Goal: Task Accomplishment & Management: Manage account settings

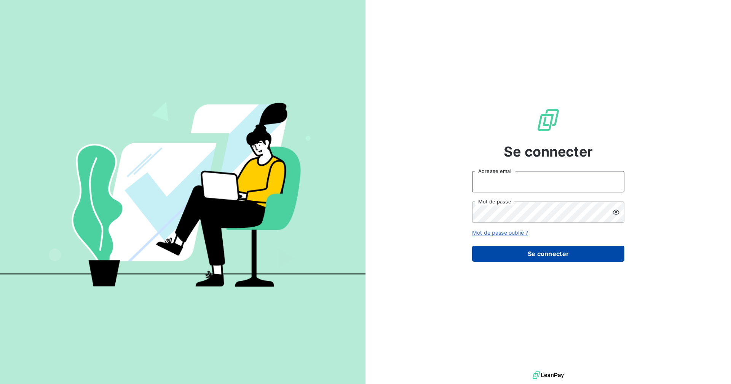
type input "[EMAIL_ADDRESS][DOMAIN_NAME]"
click at [549, 253] on button "Se connecter" at bounding box center [548, 254] width 152 height 16
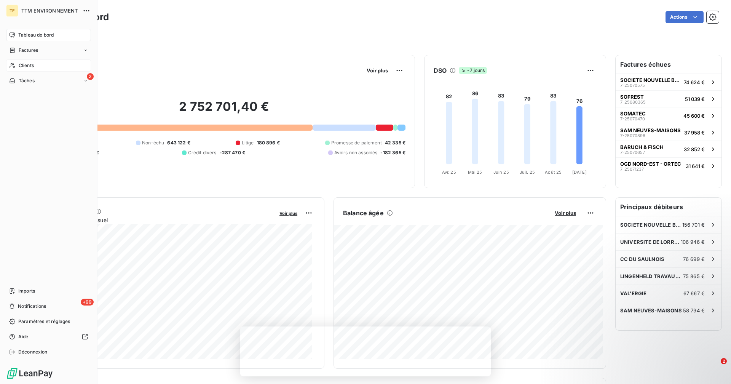
click at [23, 64] on span "Clients" at bounding box center [26, 65] width 15 height 7
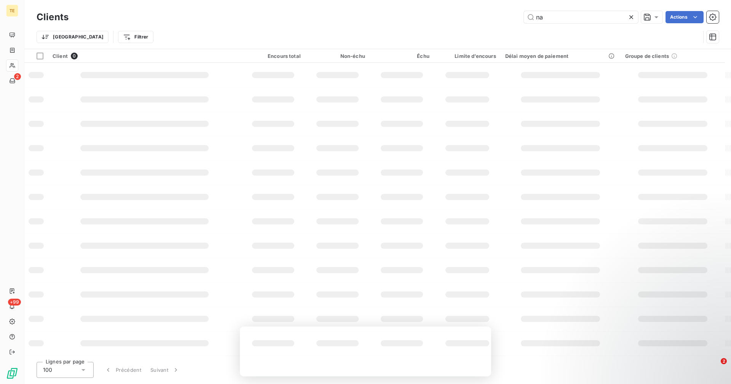
type input "n"
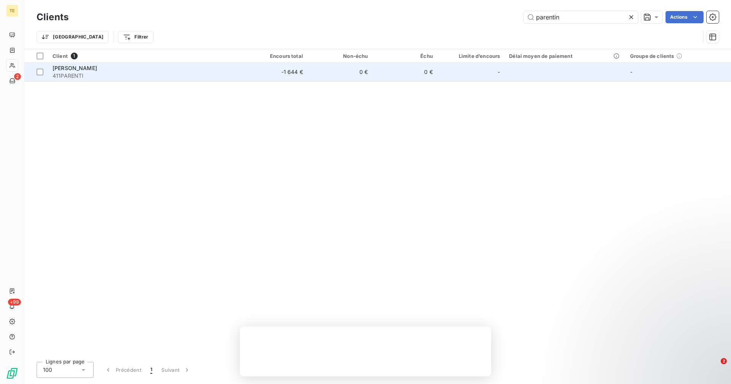
type input "parentin"
click at [275, 73] on td "-1 644 €" at bounding box center [275, 72] width 65 height 18
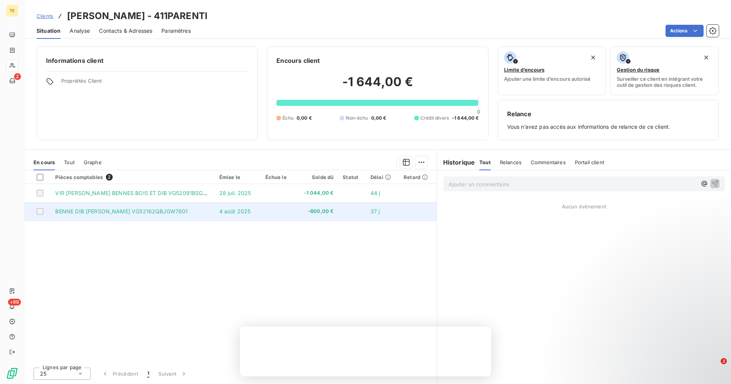
click at [150, 212] on span "BENNE DIB [PERSON_NAME] VG52162QBJGW7601" at bounding box center [121, 211] width 133 height 6
